Goal: Find specific page/section: Find specific page/section

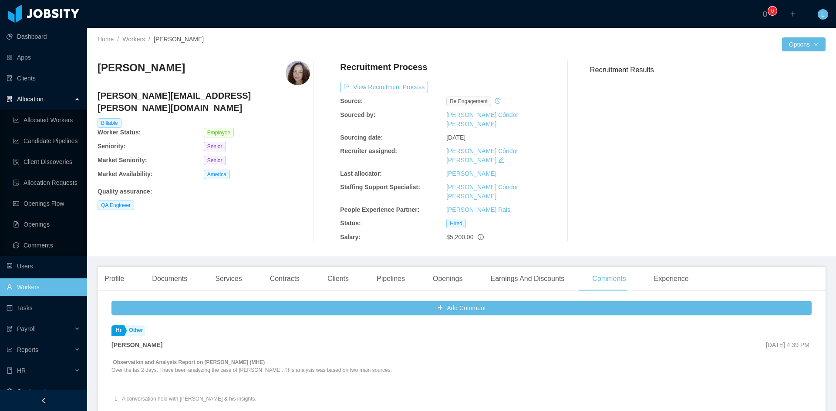
scroll to position [155, 0]
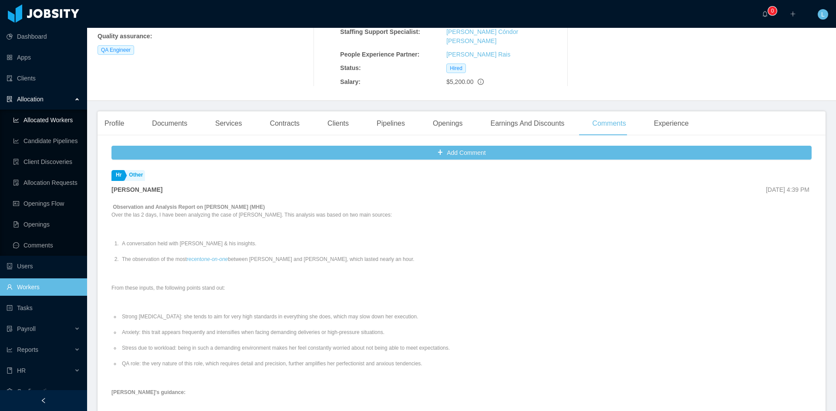
click at [38, 118] on link "Allocated Workers" at bounding box center [46, 119] width 67 height 17
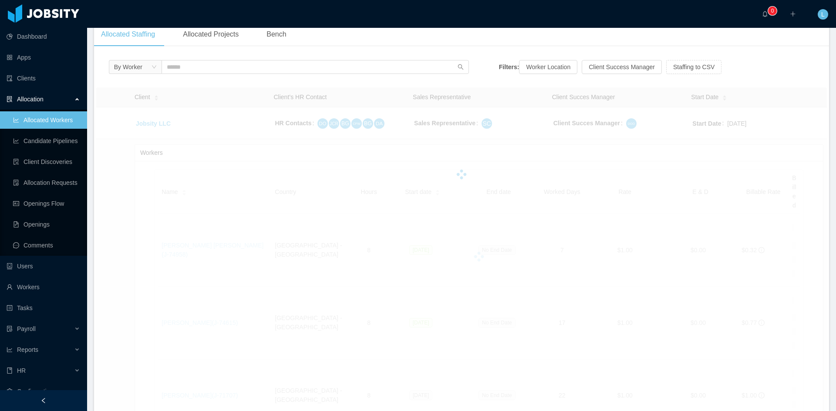
click at [54, 118] on link "Allocated Workers" at bounding box center [46, 119] width 67 height 17
click at [212, 70] on input "text" at bounding box center [315, 67] width 307 height 14
type input "*"
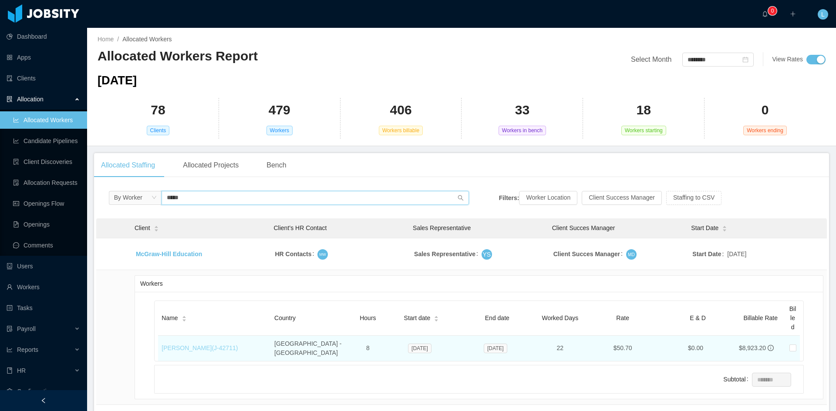
type input "*****"
click at [228, 345] on link "[PERSON_NAME] (J- 42711 )" at bounding box center [200, 348] width 76 height 7
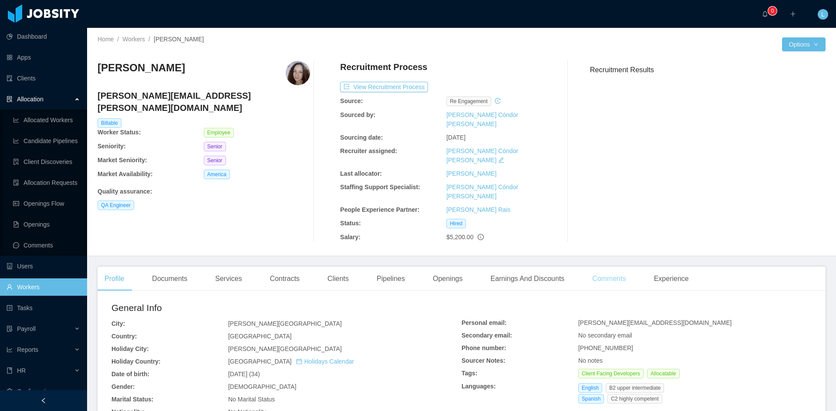
click at [592, 267] on div "Comments" at bounding box center [608, 279] width 47 height 24
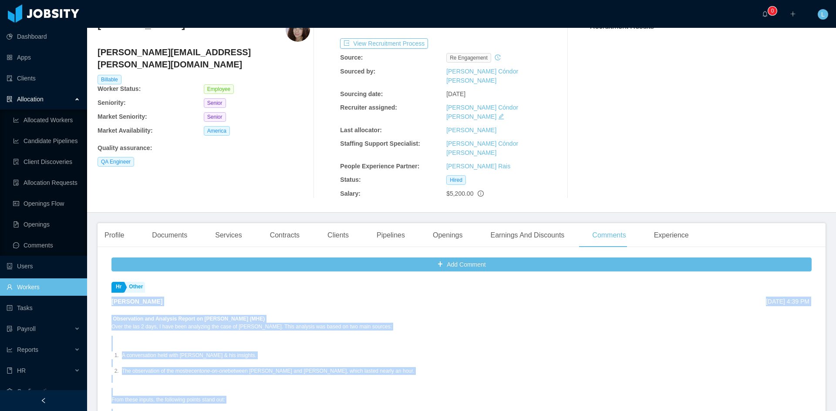
scroll to position [87, 0]
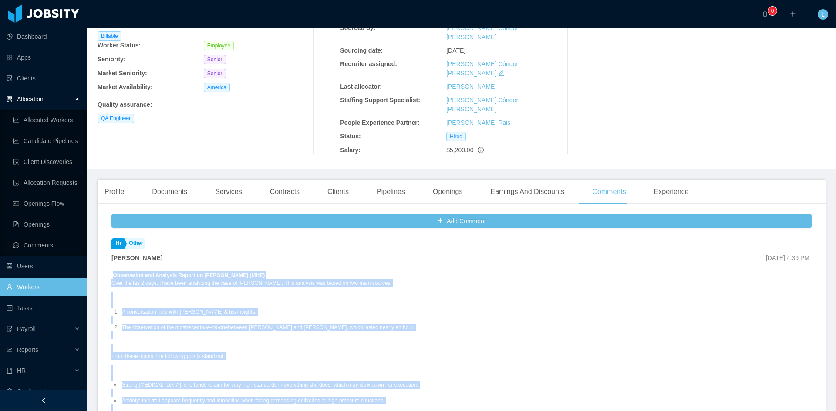
drag, startPoint x: 395, startPoint y: 325, endPoint x: 114, endPoint y: 251, distance: 290.1
copy div "Observation and Analysis Report on [PERSON_NAME] (MHE) Over the las 2 days, I h…"
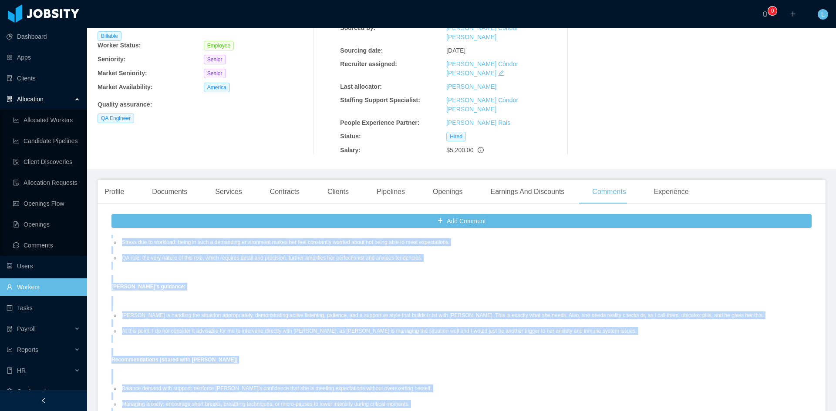
scroll to position [261, 0]
